Goal: Register for event/course

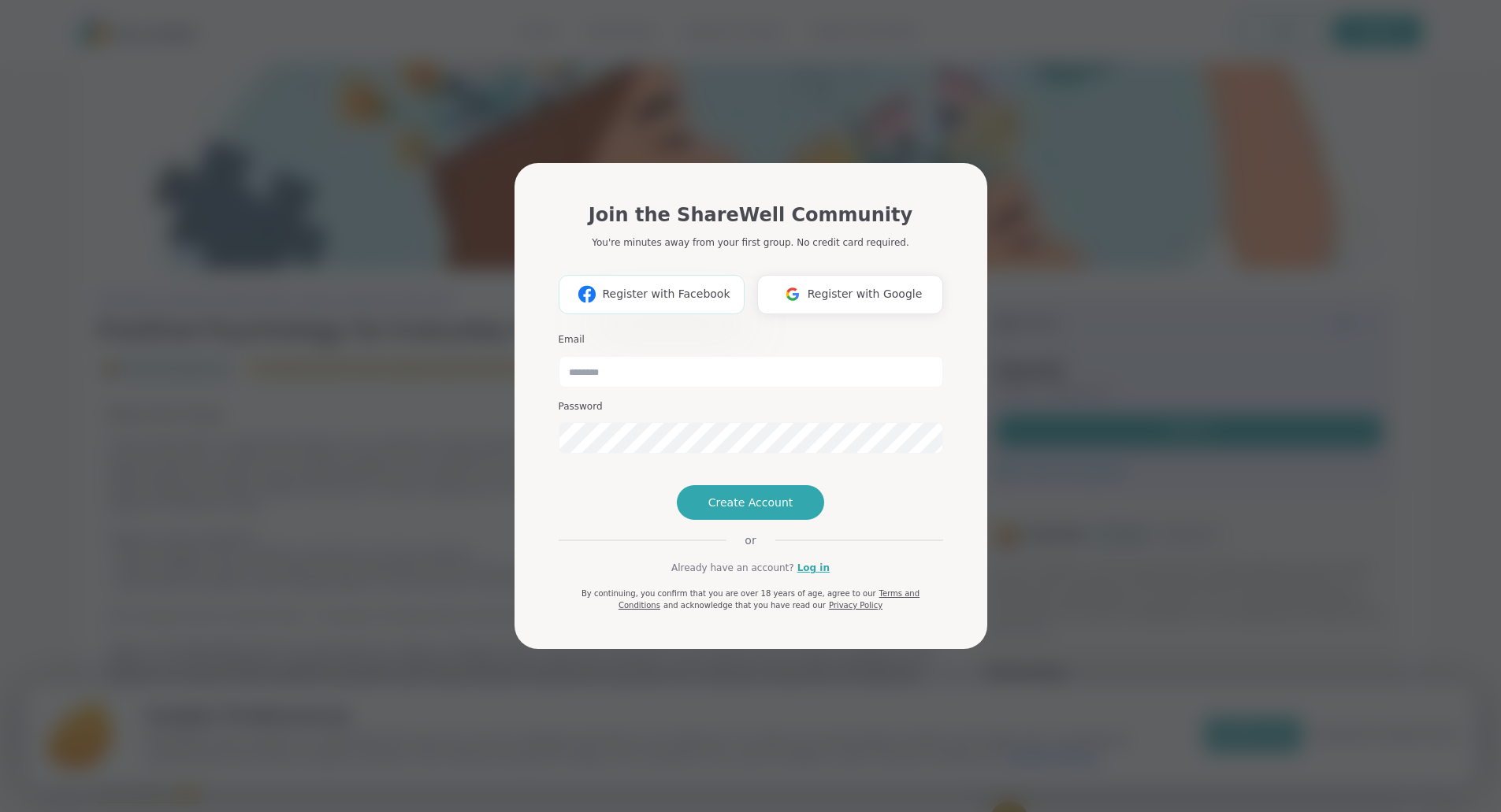
click at [654, 286] on span "Register with Facebook" at bounding box center [665, 294] width 127 height 16
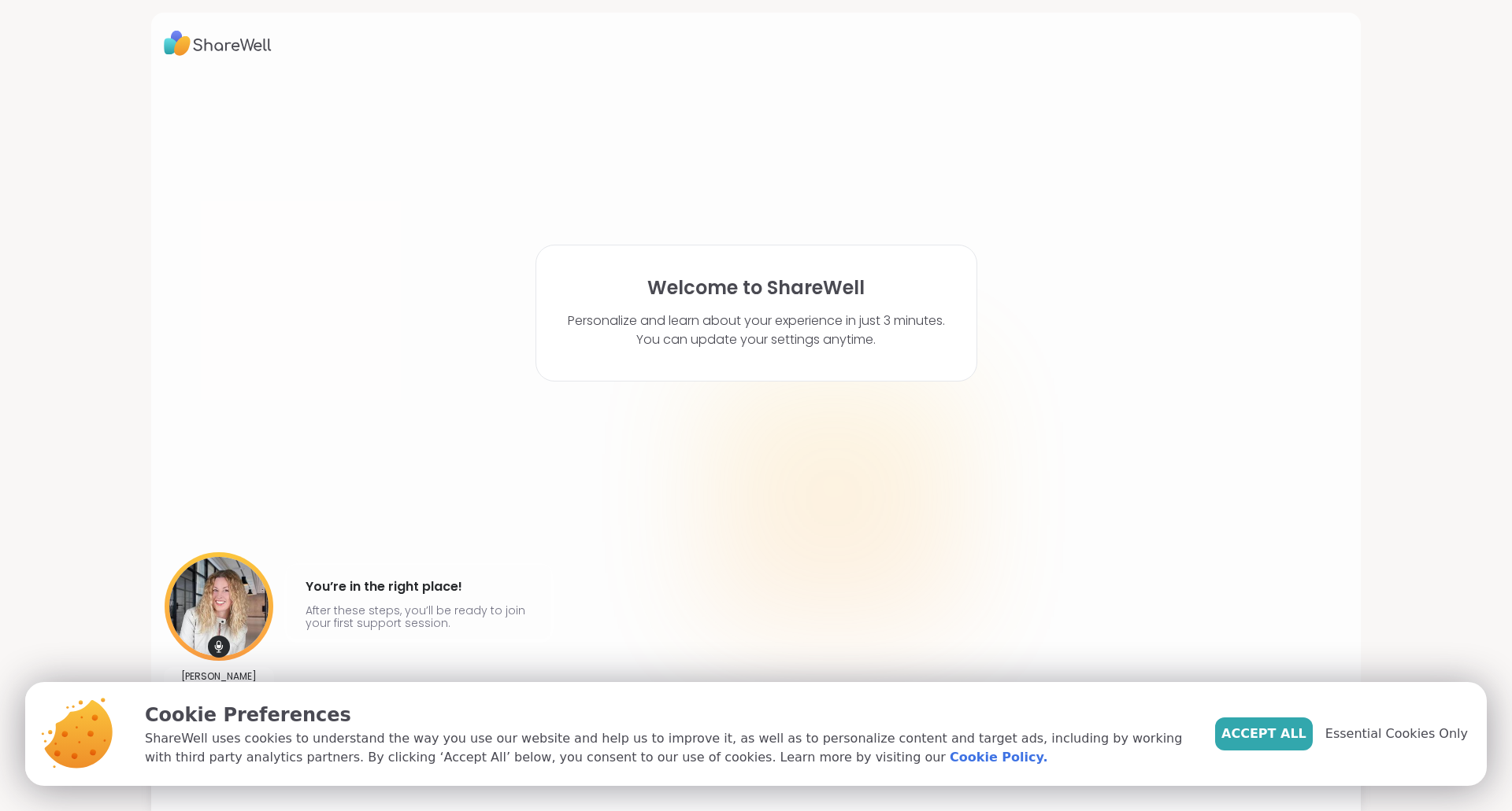
click at [1367, 735] on span "Essential Cookies Only" at bounding box center [1397, 734] width 143 height 19
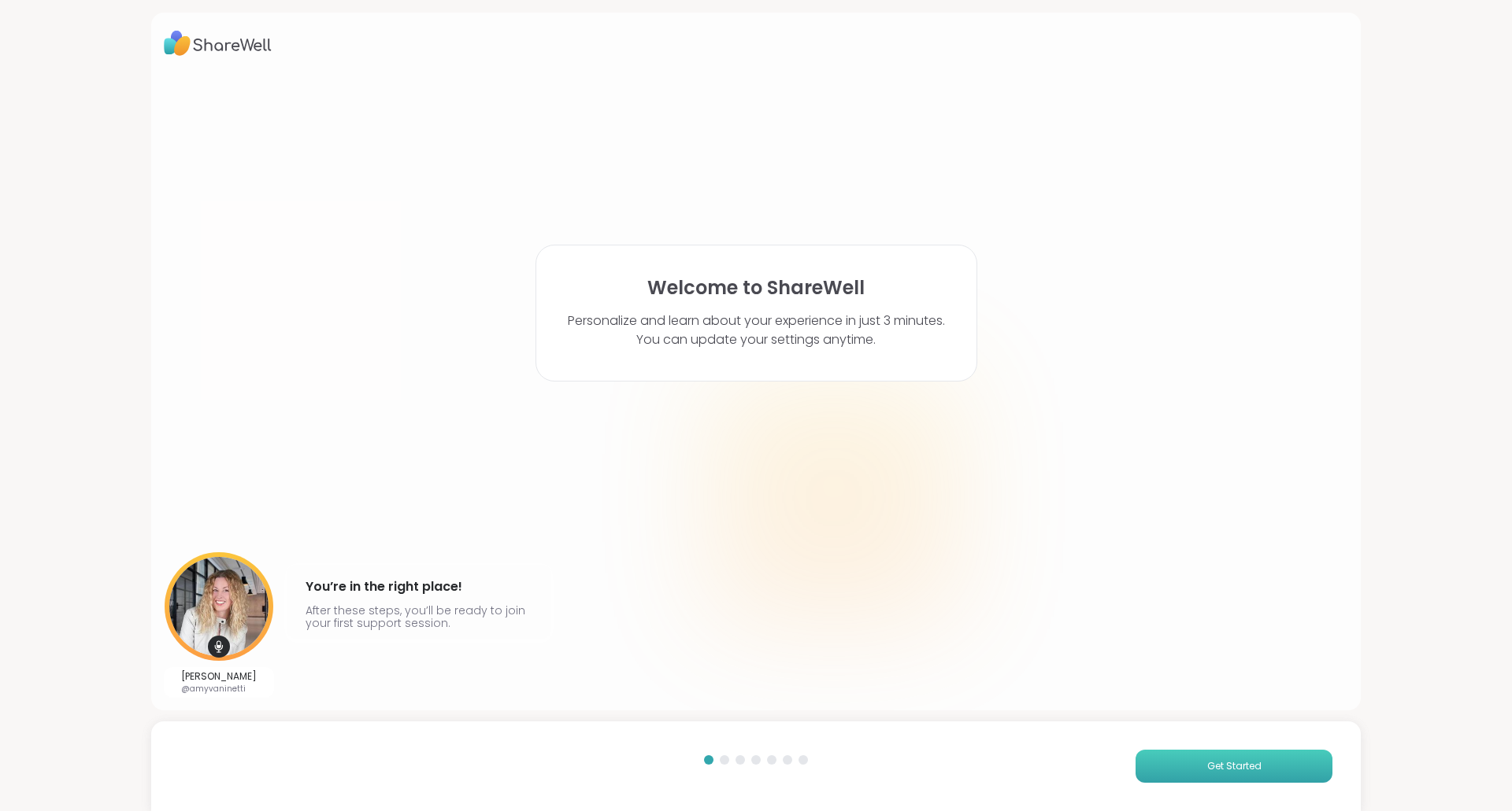
click at [1195, 767] on button "Get Started" at bounding box center [1234, 767] width 197 height 33
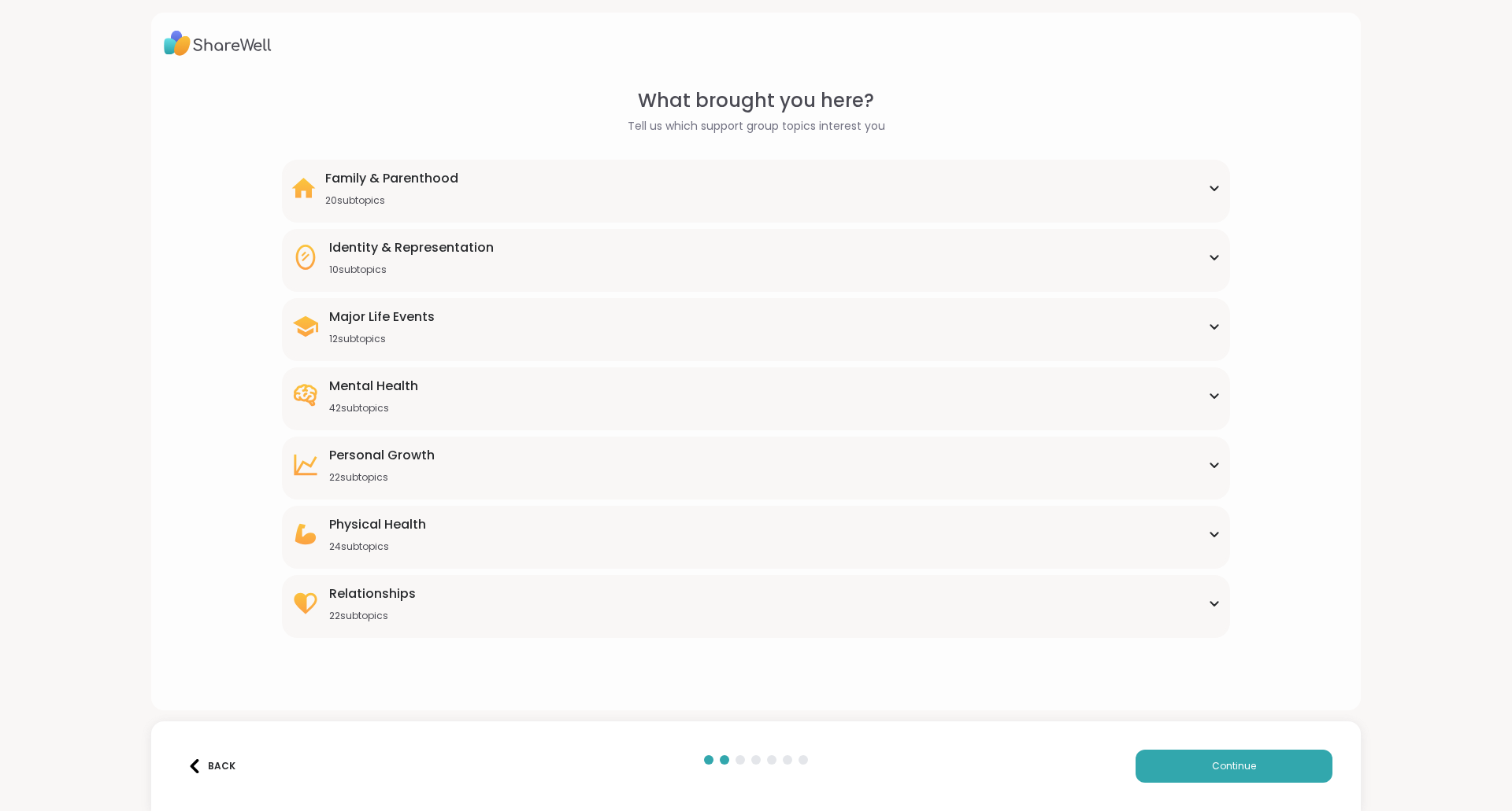
click at [1195, 245] on div "Identity & Representation 10 subtopics" at bounding box center [756, 257] width 928 height 38
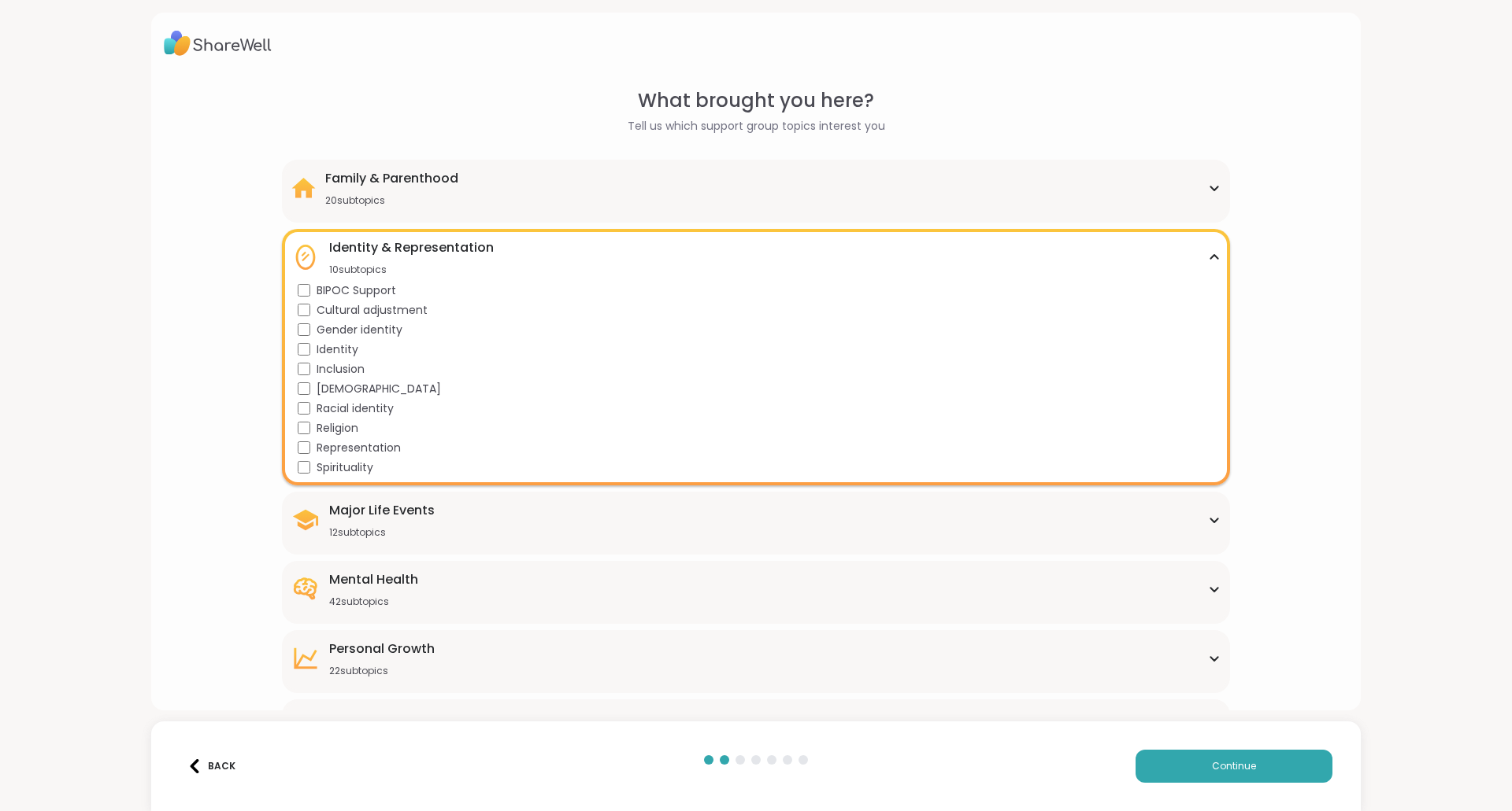
click at [1195, 246] on div "Identity & Representation 10 subtopics" at bounding box center [756, 257] width 928 height 38
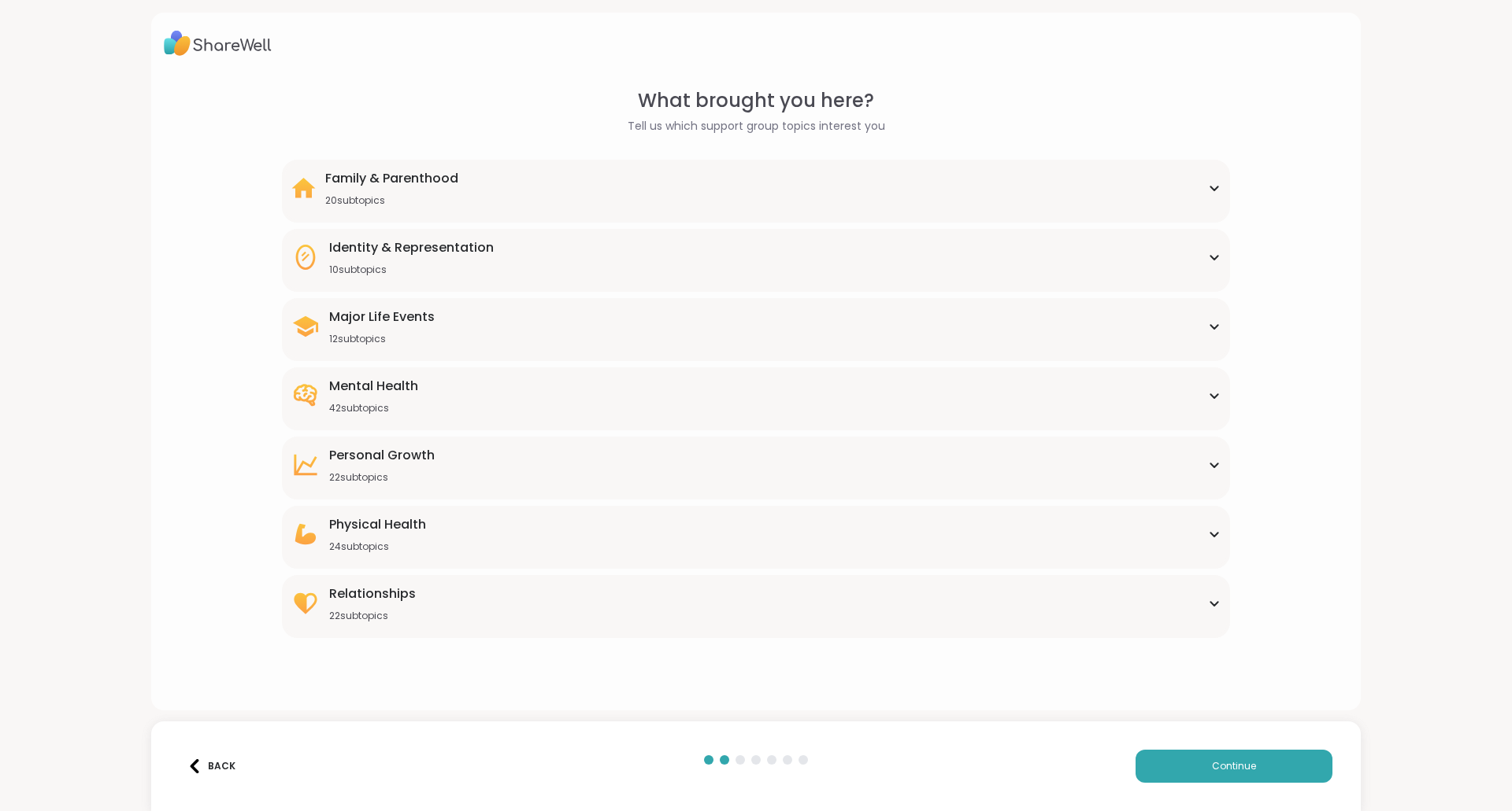
click at [1195, 328] on div "Major Life Events 12 subtopics" at bounding box center [756, 327] width 928 height 38
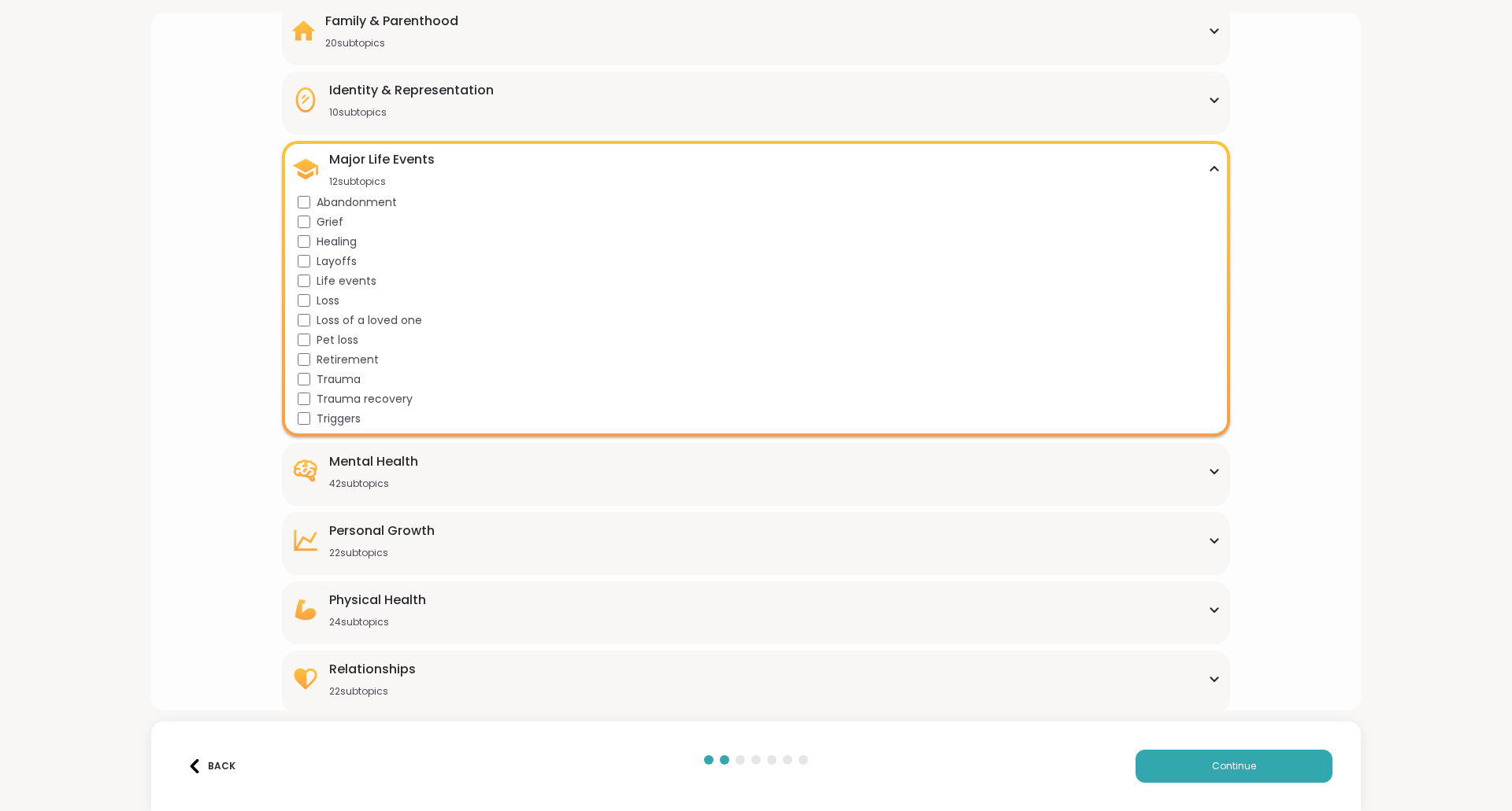
scroll to position [161, 0]
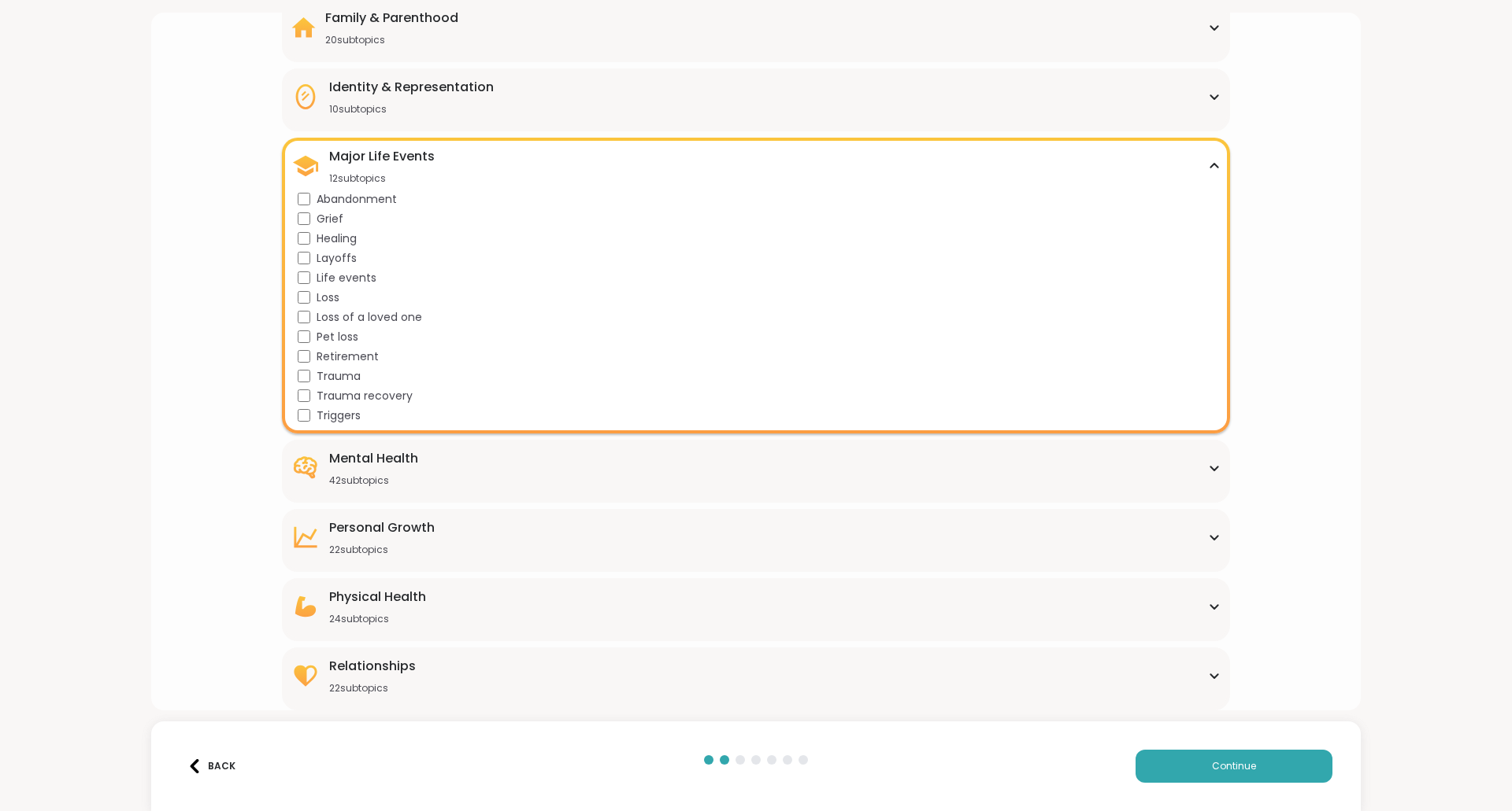
click at [1208, 471] on icon at bounding box center [1214, 469] width 12 height 8
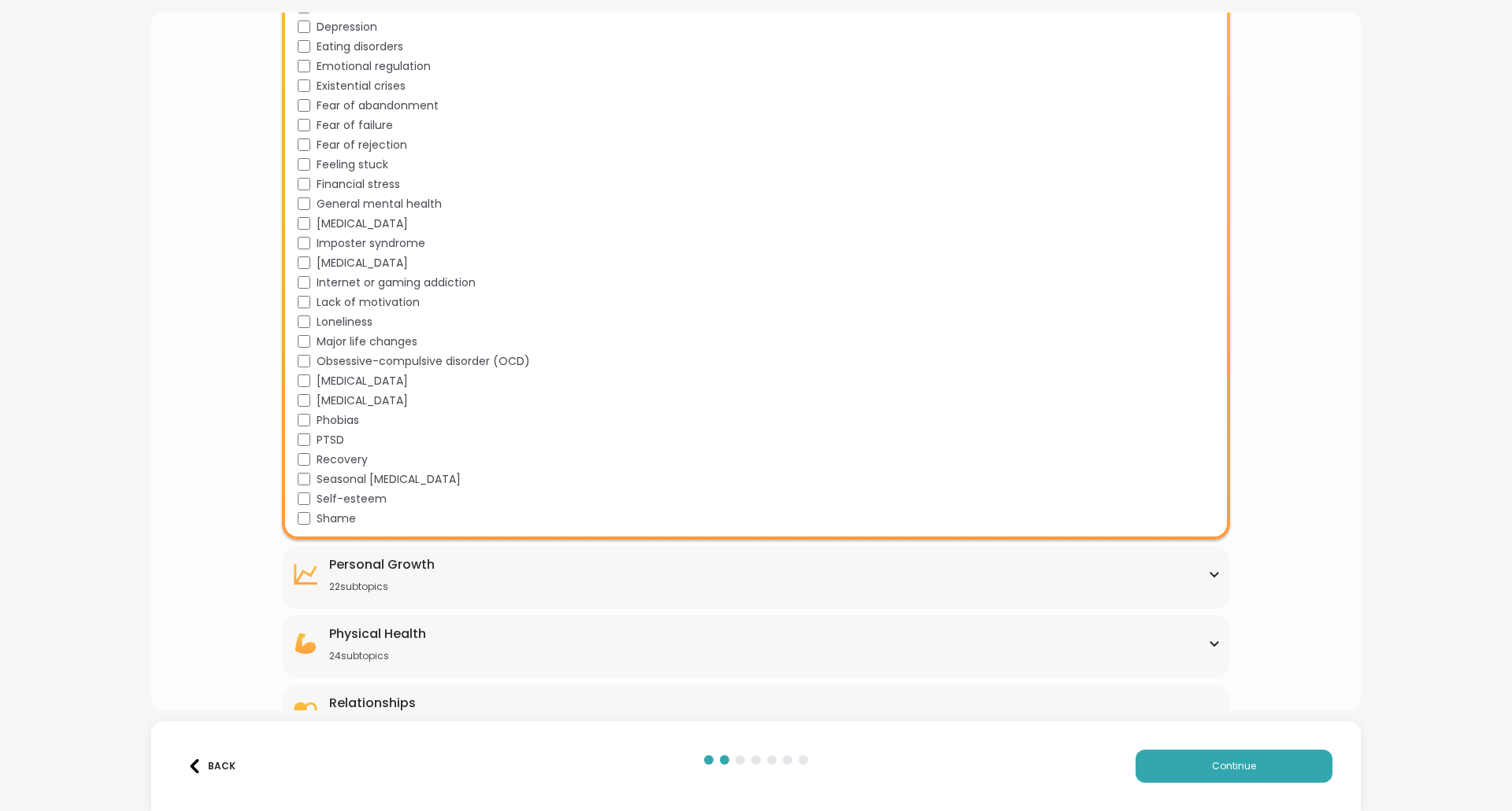
scroll to position [947, 0]
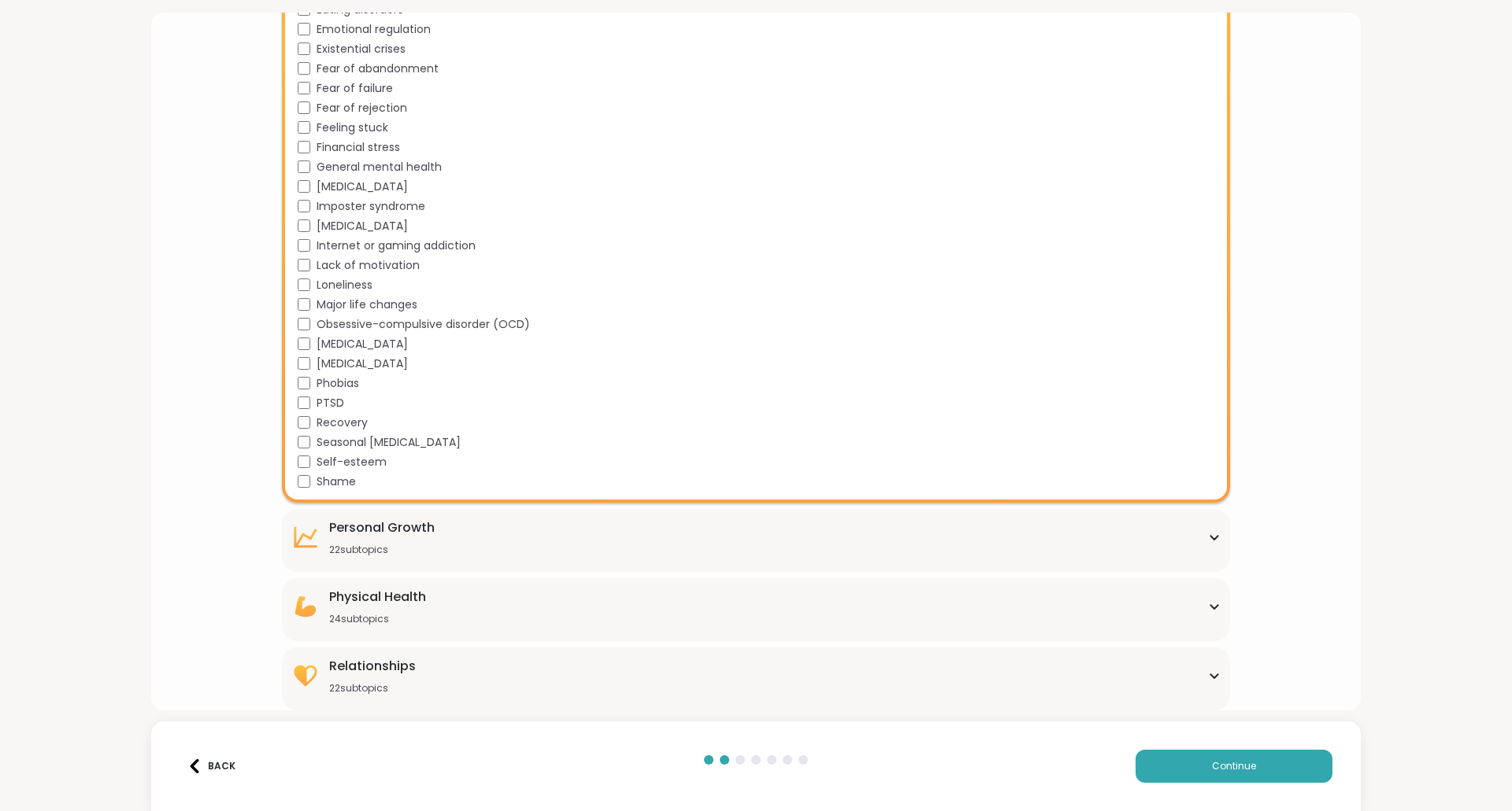
click at [1211, 605] on icon at bounding box center [1214, 607] width 7 height 4
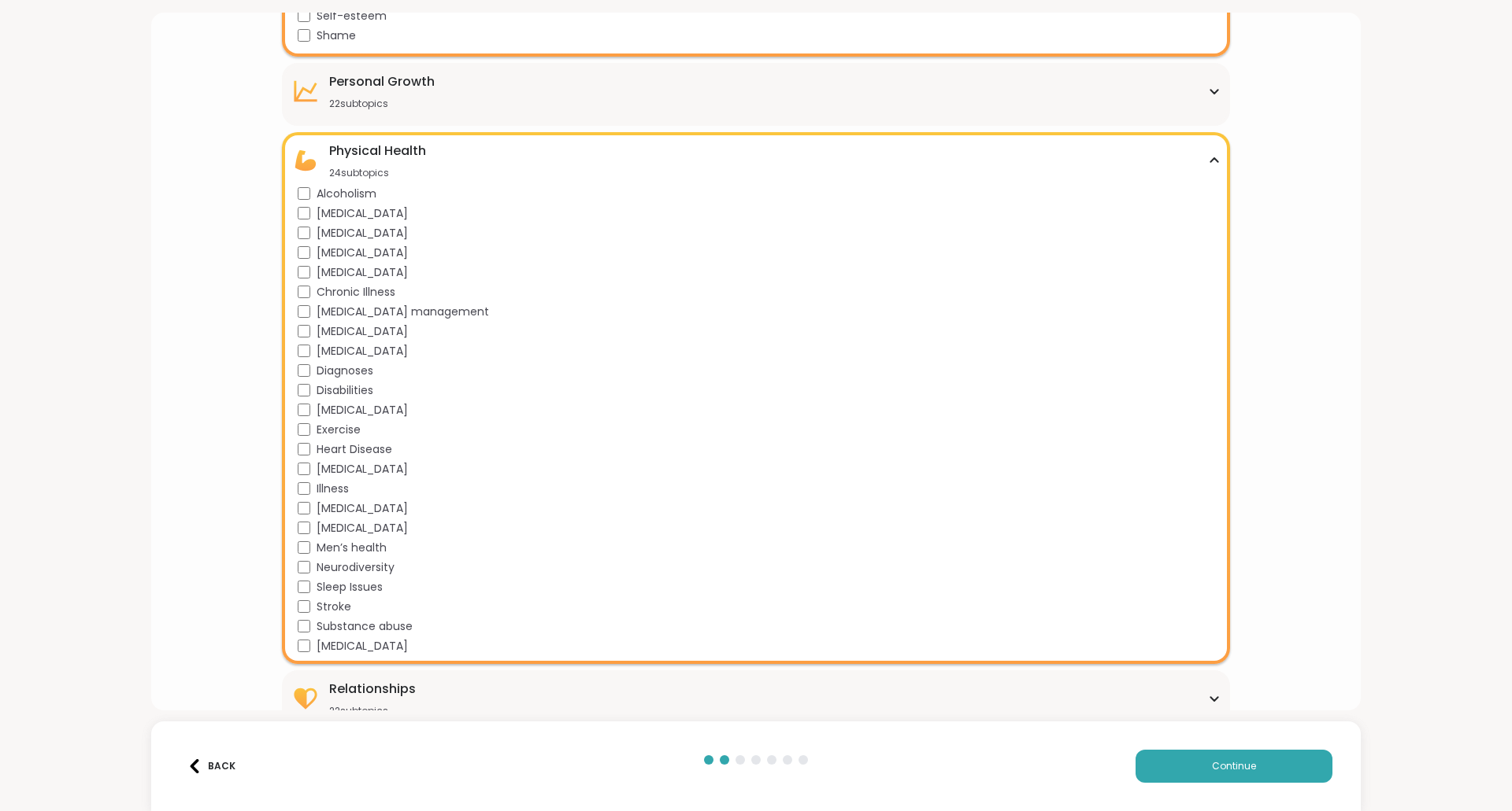
scroll to position [1417, 0]
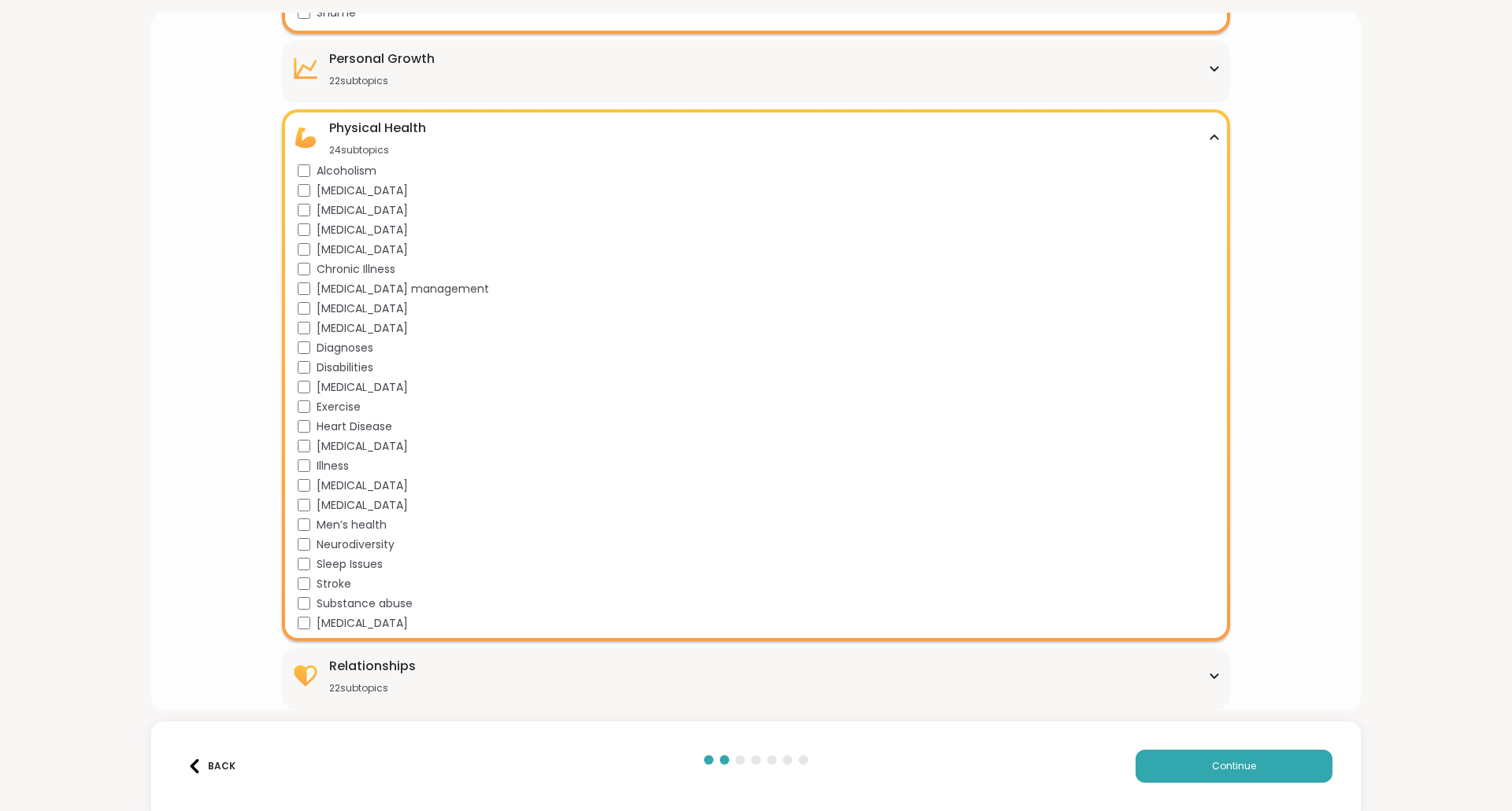
click at [388, 680] on div "Relationships 22 subtopics" at bounding box center [372, 676] width 86 height 38
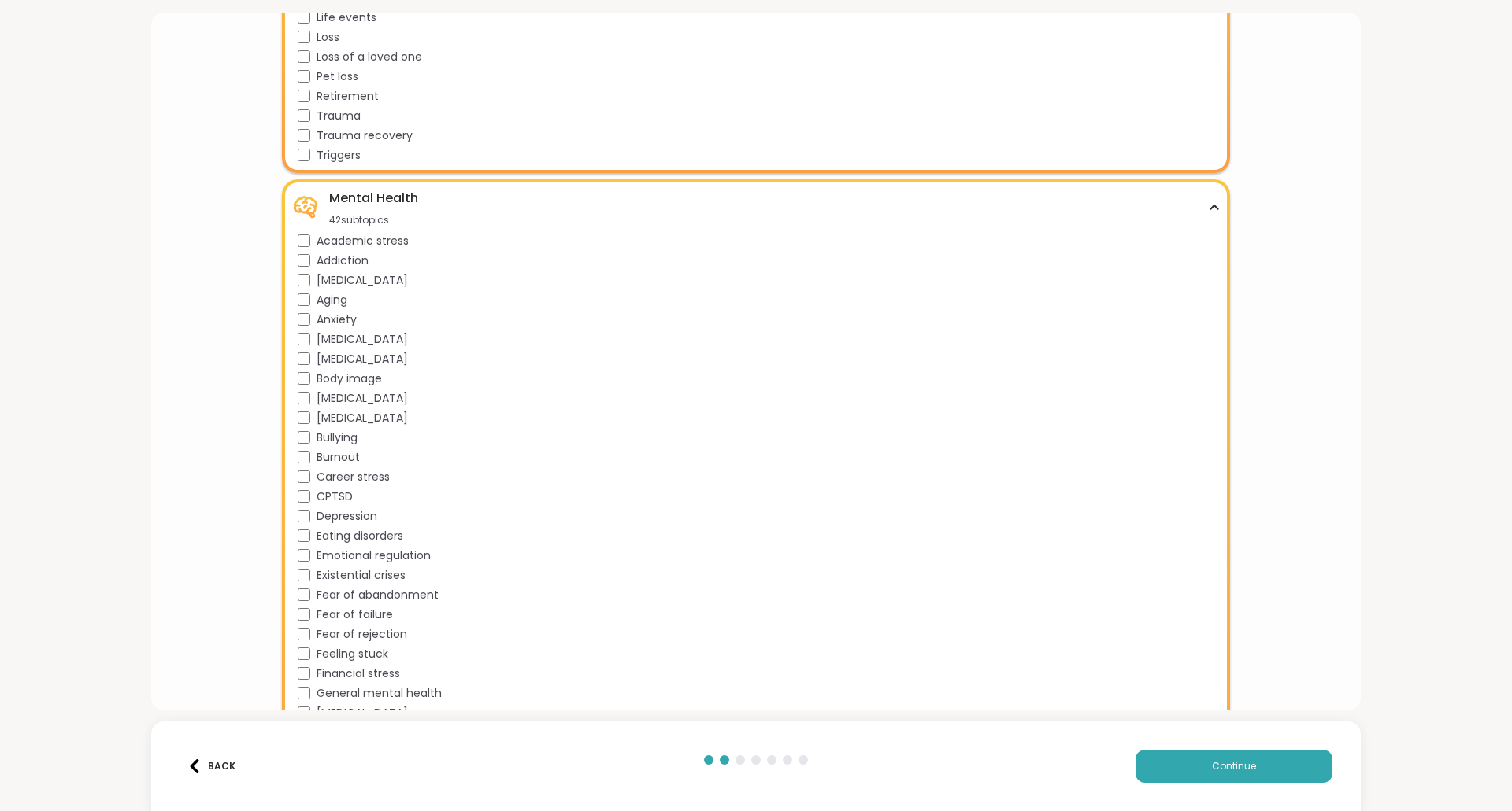
scroll to position [429, 0]
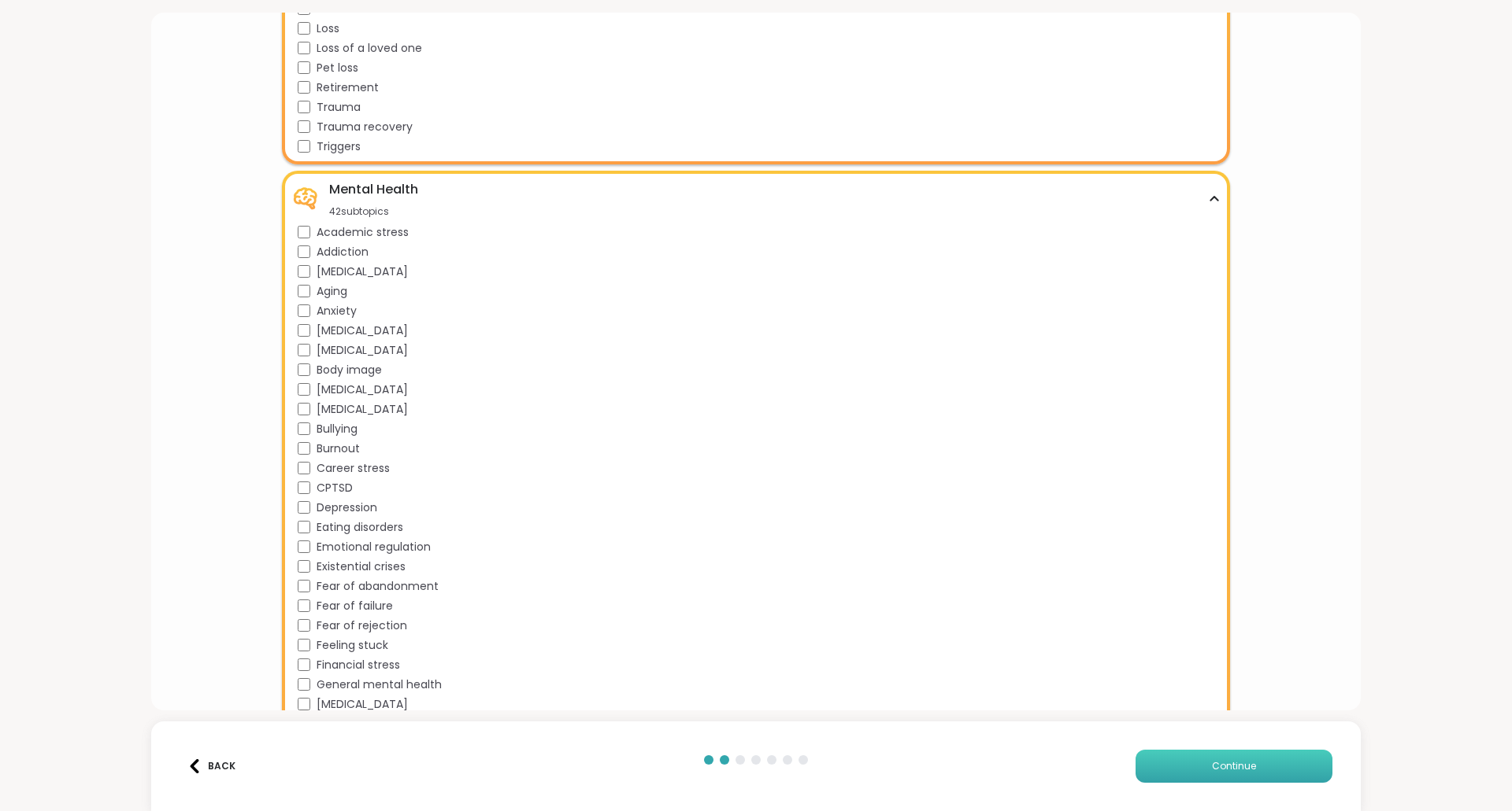
click at [1252, 762] on button "Continue" at bounding box center [1234, 767] width 197 height 33
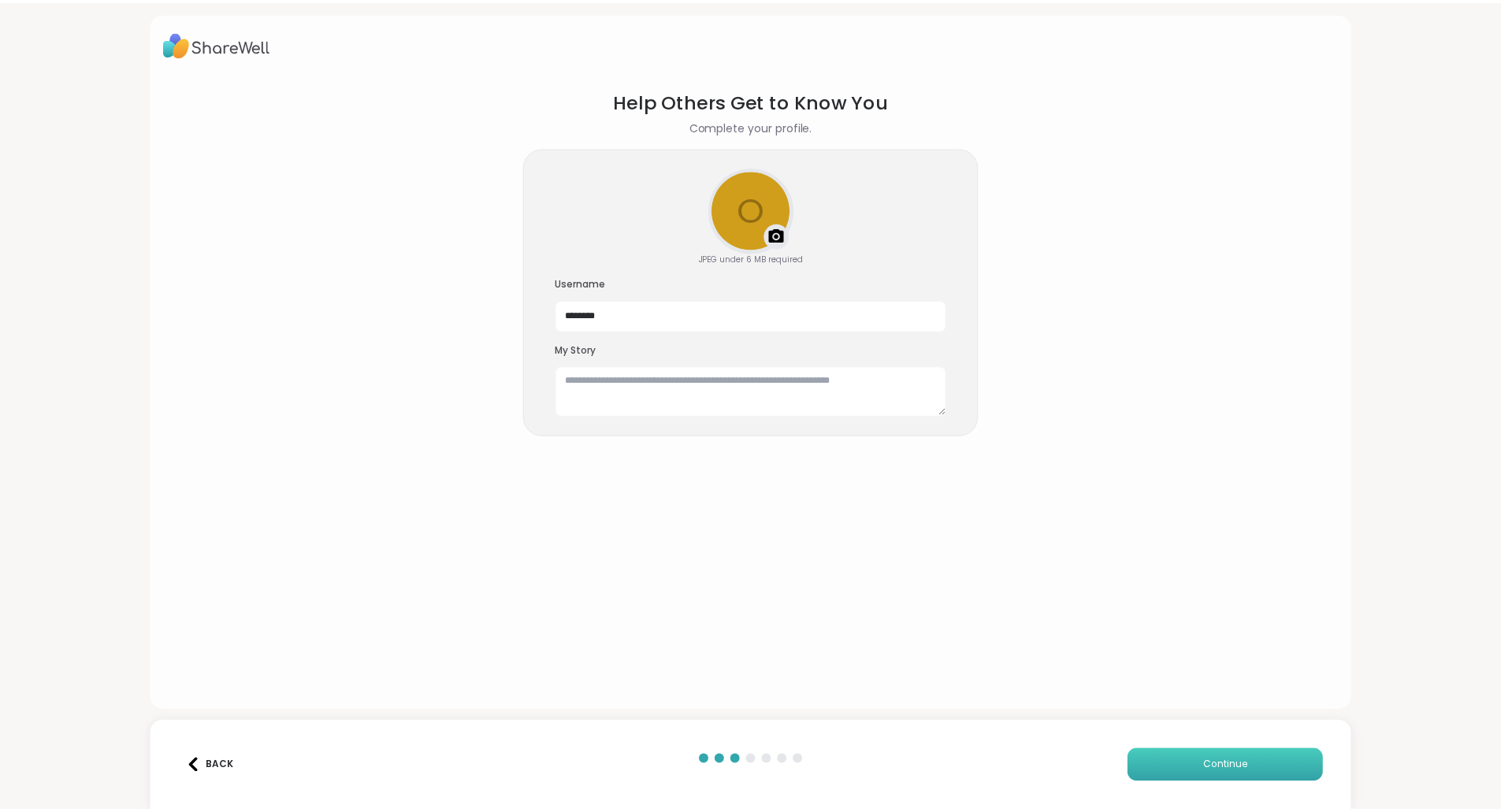
scroll to position [0, 0]
click at [694, 328] on input "********" at bounding box center [756, 316] width 394 height 31
drag, startPoint x: 641, startPoint y: 319, endPoint x: 579, endPoint y: 320, distance: 62.0
click at [579, 320] on input "********" at bounding box center [756, 316] width 394 height 31
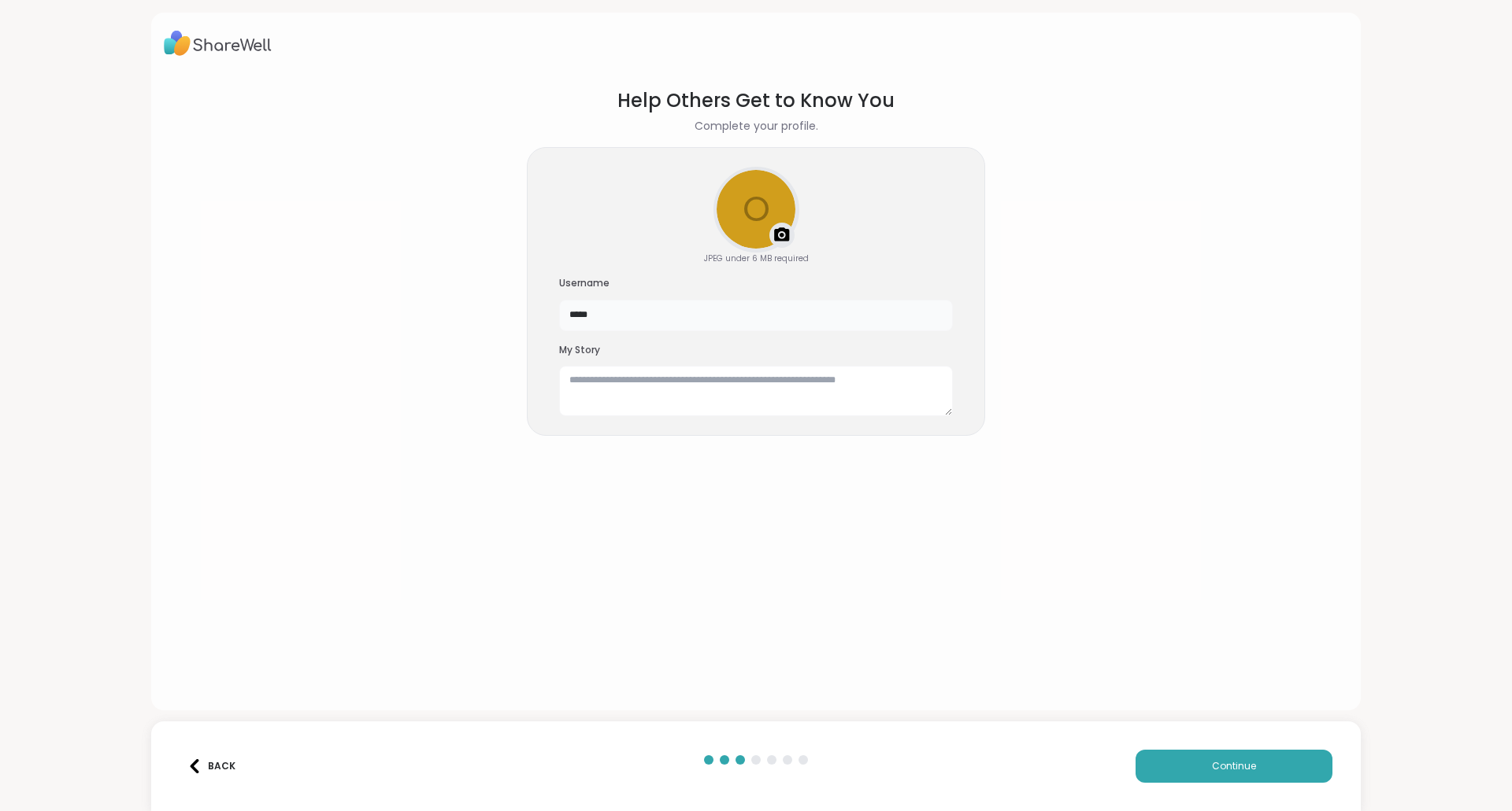
type input "*****"
click at [760, 390] on textarea at bounding box center [756, 391] width 393 height 50
type textarea "**********"
click at [1216, 779] on button "Continue" at bounding box center [1234, 767] width 197 height 33
